Goal: Task Accomplishment & Management: Complete application form

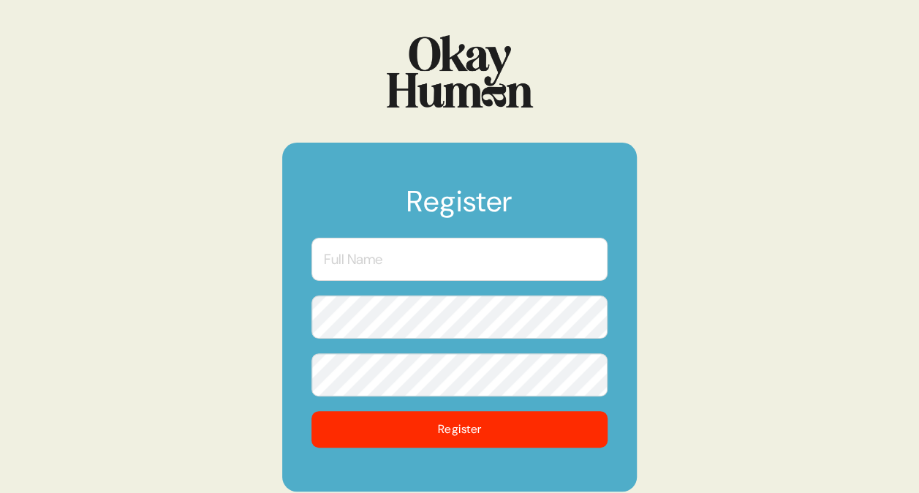
click at [505, 260] on input "text" at bounding box center [459, 258] width 296 height 43
click at [392, 263] on input "[PERSON_NAME]" at bounding box center [459, 258] width 296 height 43
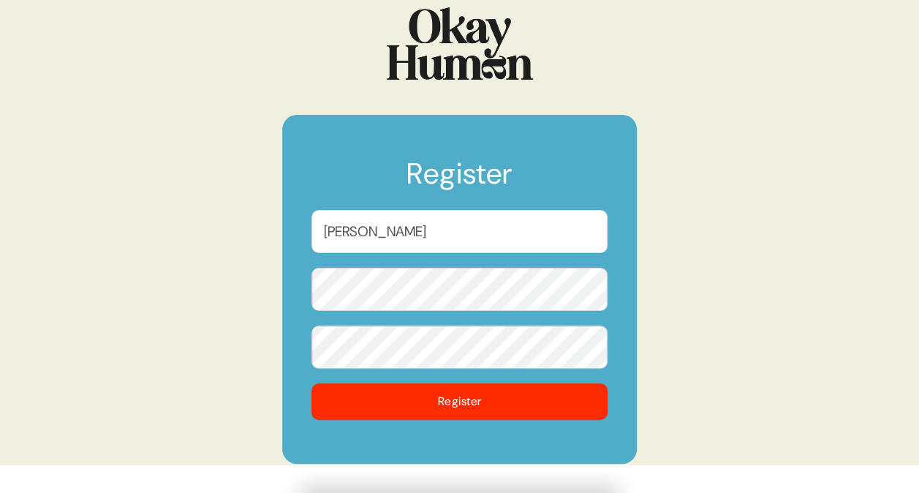
scroll to position [51, 0]
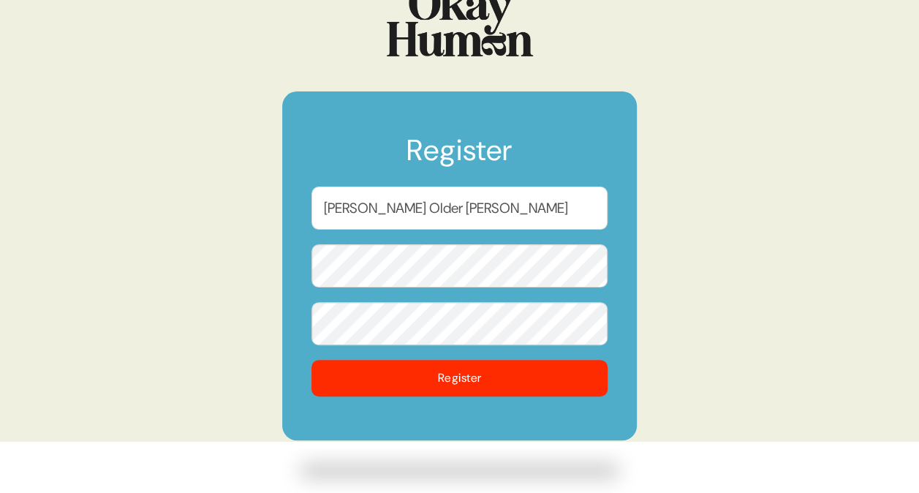
type input "[PERSON_NAME] Older [PERSON_NAME]"
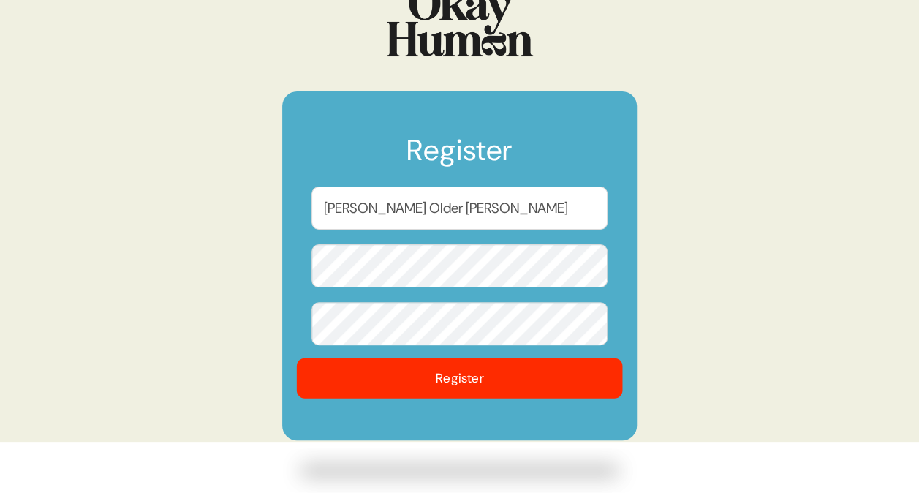
click at [434, 363] on button "Register" at bounding box center [460, 377] width 326 height 40
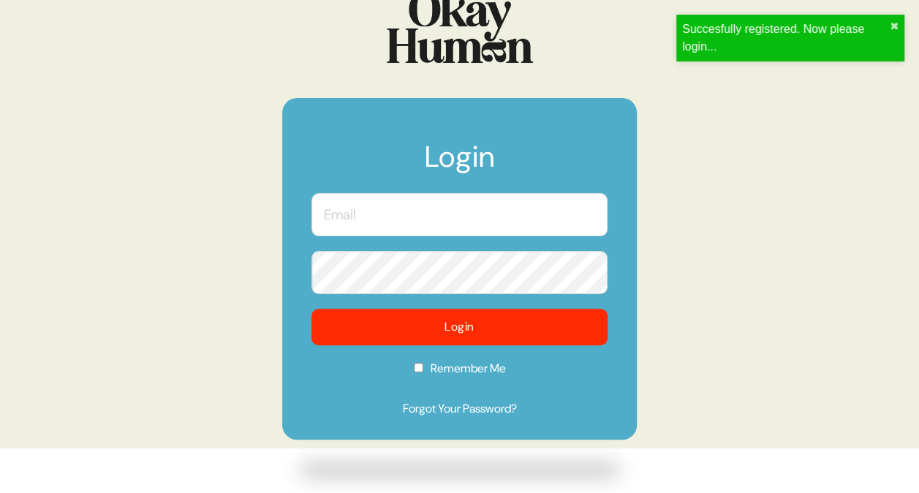
scroll to position [45, 0]
click at [402, 204] on input "text" at bounding box center [459, 214] width 296 height 43
type input "[EMAIL_ADDRESS][DOMAIN_NAME]"
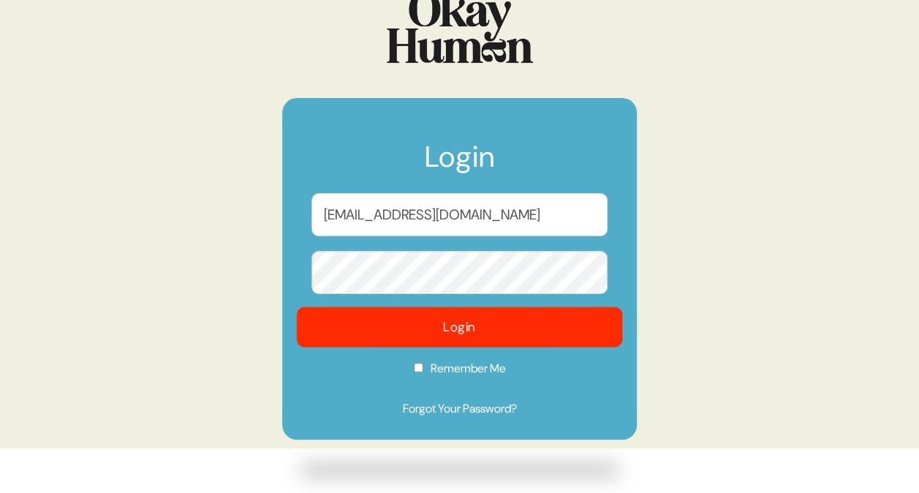
click at [418, 317] on button "Login" at bounding box center [460, 327] width 326 height 40
click at [477, 322] on button "Login" at bounding box center [460, 327] width 326 height 40
